Goal: Task Accomplishment & Management: Use online tool/utility

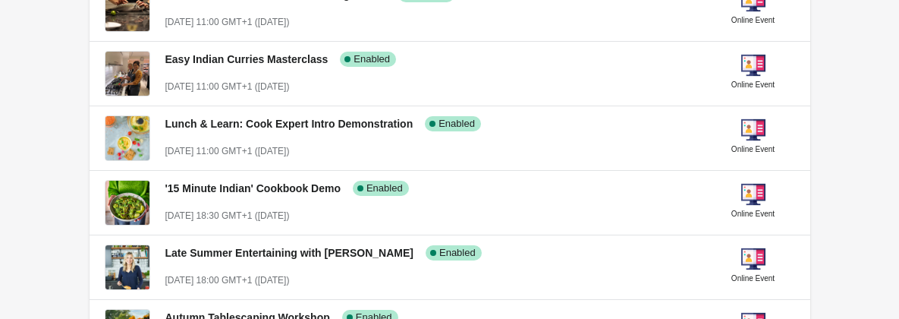
scroll to position [576, 0]
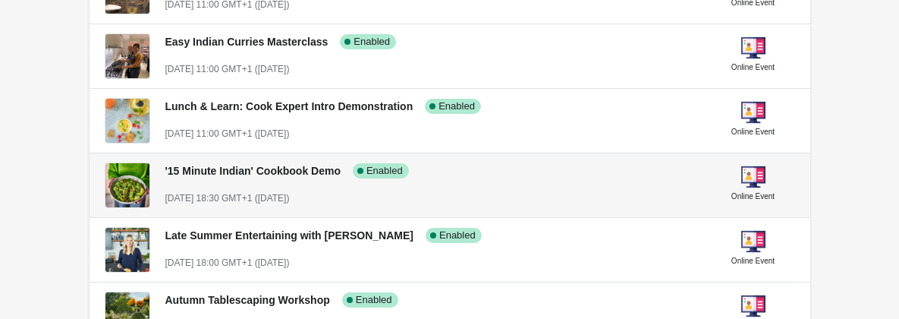
click at [250, 171] on span "'15 Minute Indian' Cookbook Demo" at bounding box center [252, 171] width 175 height 12
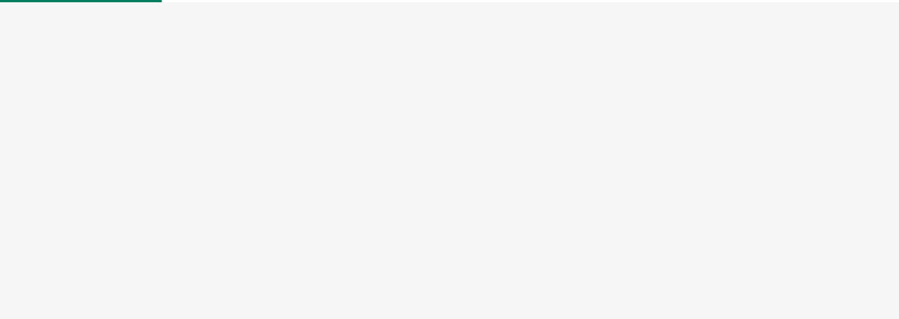
select select "US"
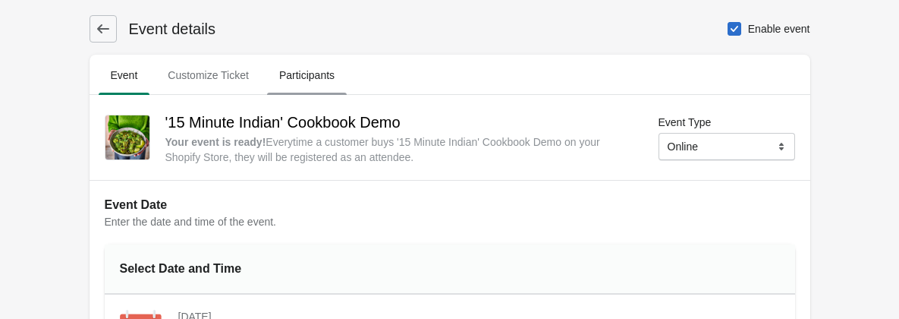
click at [294, 78] on span "Participants" at bounding box center [307, 74] width 80 height 27
select select "US"
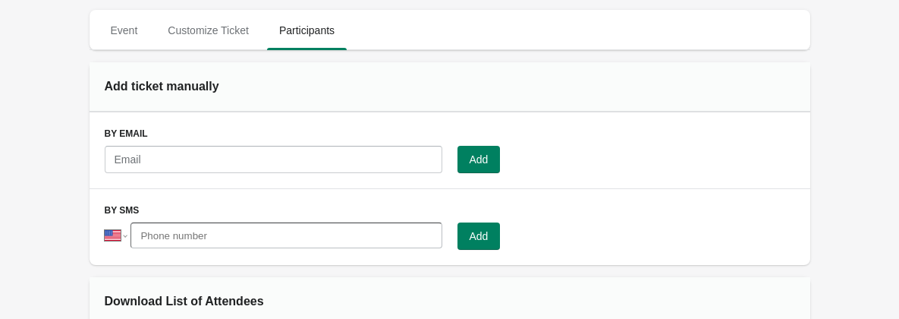
scroll to position [55, 0]
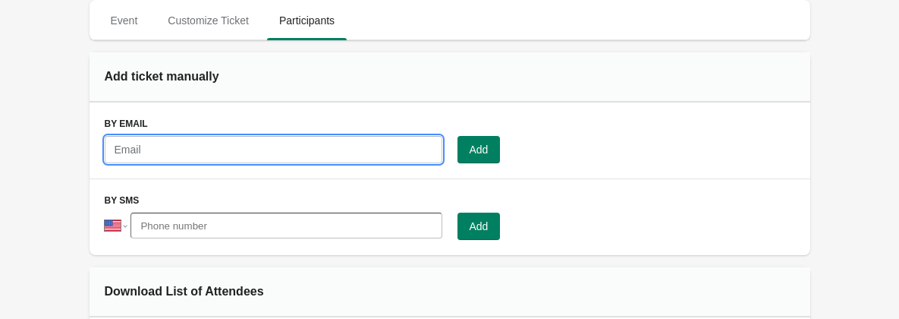
click at [334, 153] on input "text" at bounding box center [273, 149] width 337 height 27
paste input "[EMAIL_ADDRESS][DOMAIN_NAME]"
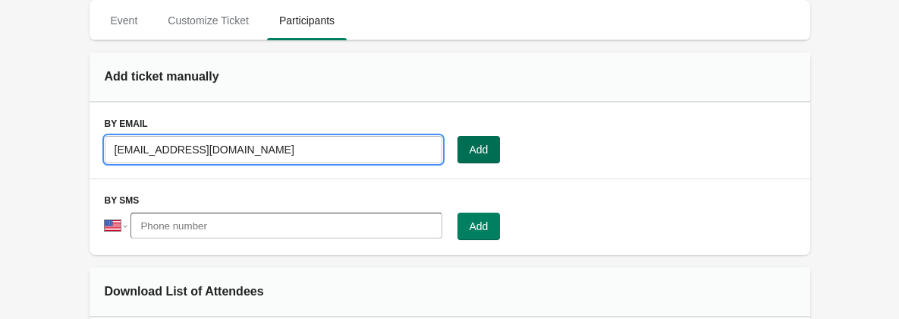
type input "[EMAIL_ADDRESS][DOMAIN_NAME]"
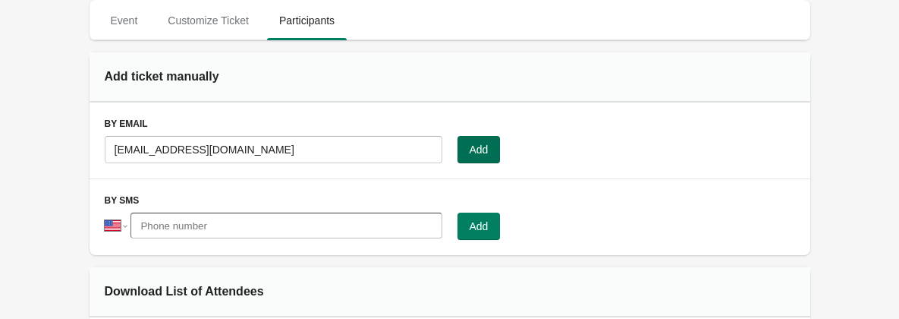
click at [494, 143] on button "Add" at bounding box center [478, 149] width 43 height 27
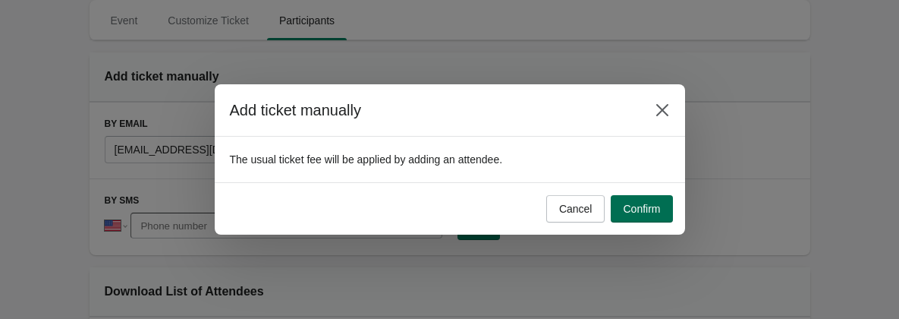
click at [646, 199] on button "Confirm" at bounding box center [641, 208] width 61 height 27
